Goal: Transaction & Acquisition: Subscribe to service/newsletter

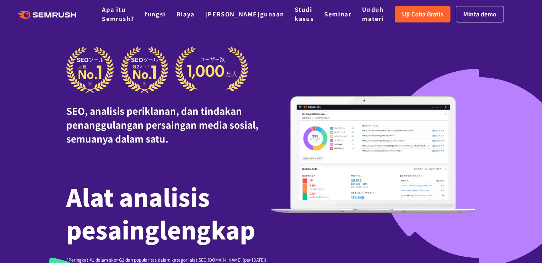
click at [351, 51] on div "SEO, analisis periklanan, dan tindakan penanggulangan persaingan media sosial, …" at bounding box center [271, 154] width 410 height 217
click at [415, 10] on font "Uji Coba Gratis" at bounding box center [422, 14] width 41 height 9
click at [421, 17] on font "Uji Coba Gratis" at bounding box center [422, 14] width 41 height 9
click at [420, 16] on font "Uji Coba Gratis" at bounding box center [422, 14] width 41 height 9
click at [481, 12] on font "Minta demo" at bounding box center [479, 14] width 33 height 9
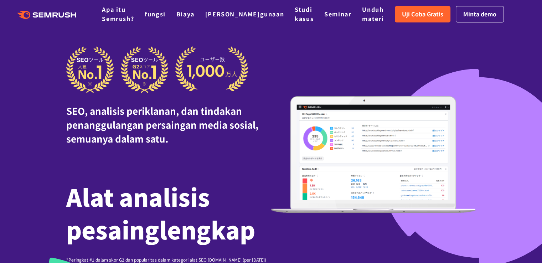
click at [70, 15] on icon at bounding box center [68, 14] width 5 height 5
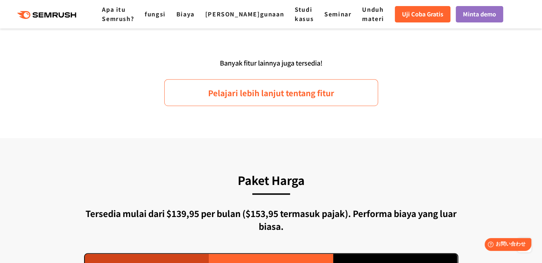
scroll to position [1318, 0]
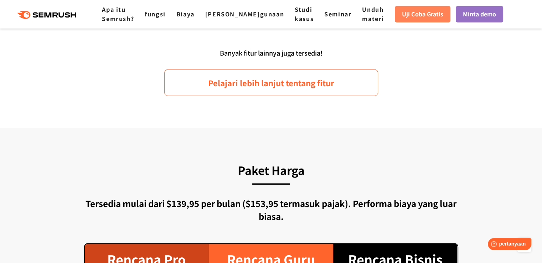
click at [427, 7] on link "Uji Coba Gratis" at bounding box center [423, 14] width 56 height 16
